Goal: Communication & Community: Answer question/provide support

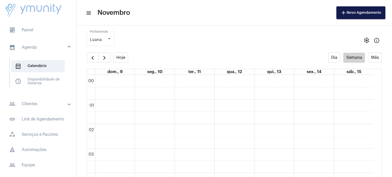
scroll to position [147, 0]
click at [358, 150] on strong "[PERSON_NAME] [PERSON_NAME].." at bounding box center [350, 152] width 31 height 7
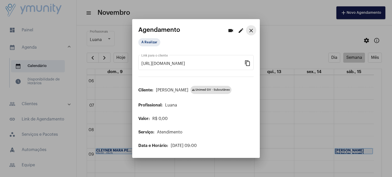
click at [251, 29] on mat-icon "close" at bounding box center [251, 31] width 6 height 6
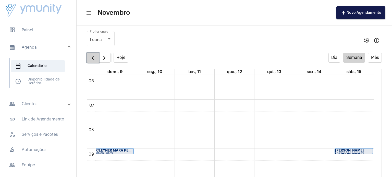
click at [95, 59] on span "button" at bounding box center [93, 58] width 6 height 6
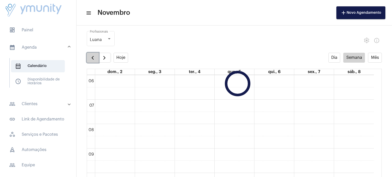
click at [95, 59] on span "button" at bounding box center [93, 58] width 6 height 6
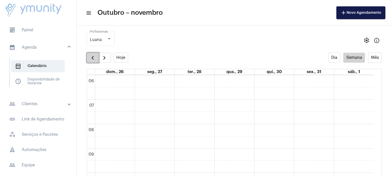
click at [95, 59] on span "button" at bounding box center [93, 58] width 6 height 6
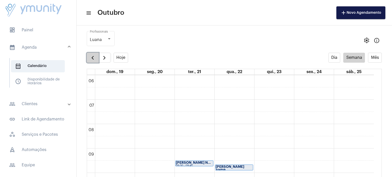
click at [95, 59] on span "button" at bounding box center [93, 58] width 6 height 6
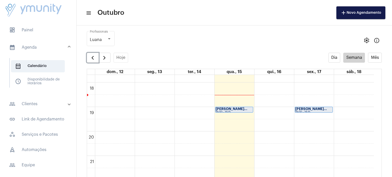
scroll to position [440, 0]
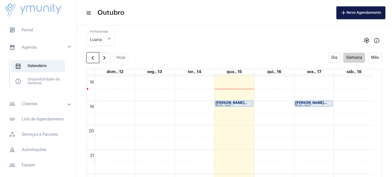
click at [248, 104] on div "[PERSON_NAME]..." at bounding box center [234, 103] width 37 height 4
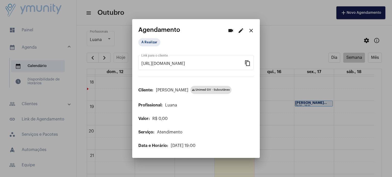
click at [317, 130] on div at bounding box center [196, 88] width 392 height 177
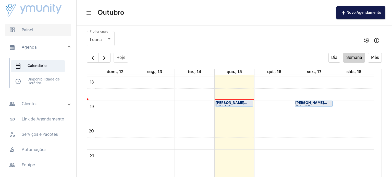
click at [31, 33] on span "dashboard Painel" at bounding box center [38, 30] width 66 height 12
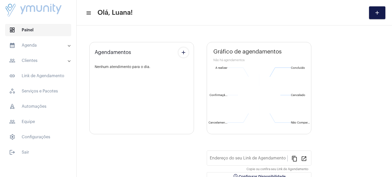
type input "[URL][DOMAIN_NAME]"
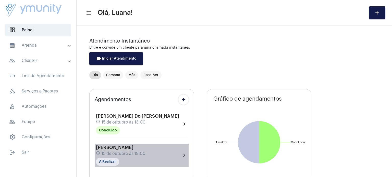
click at [185, 154] on mat-icon "chevron_right" at bounding box center [184, 156] width 6 height 6
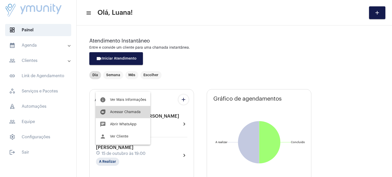
click at [136, 114] on button "duo [PERSON_NAME]" at bounding box center [123, 112] width 55 height 12
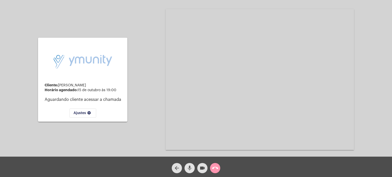
click at [191, 170] on mat-icon "mic" at bounding box center [190, 168] width 6 height 6
click at [201, 168] on mat-icon "videocam" at bounding box center [202, 168] width 6 height 6
click at [201, 168] on mat-icon "videocam_off" at bounding box center [202, 168] width 6 height 6
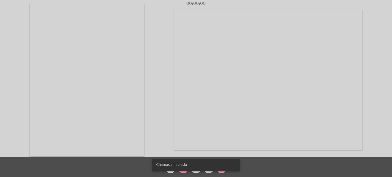
click at [182, 170] on snack-bar-container "Chamada Iniciada" at bounding box center [196, 165] width 88 height 12
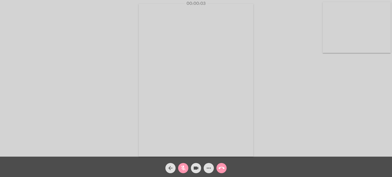
click at [182, 170] on mat-icon "mic_off" at bounding box center [183, 168] width 6 height 6
click at [221, 169] on mat-icon "call_end" at bounding box center [221, 168] width 6 height 6
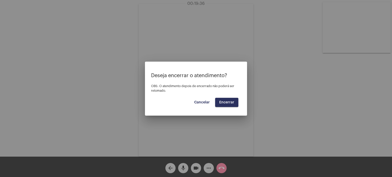
click at [228, 101] on span "Encerrar" at bounding box center [226, 103] width 15 height 4
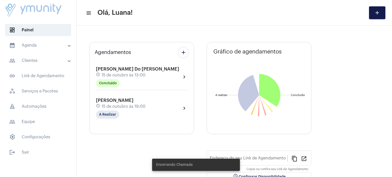
type input "[URL][DOMAIN_NAME]"
